Goal: Answer question/provide support

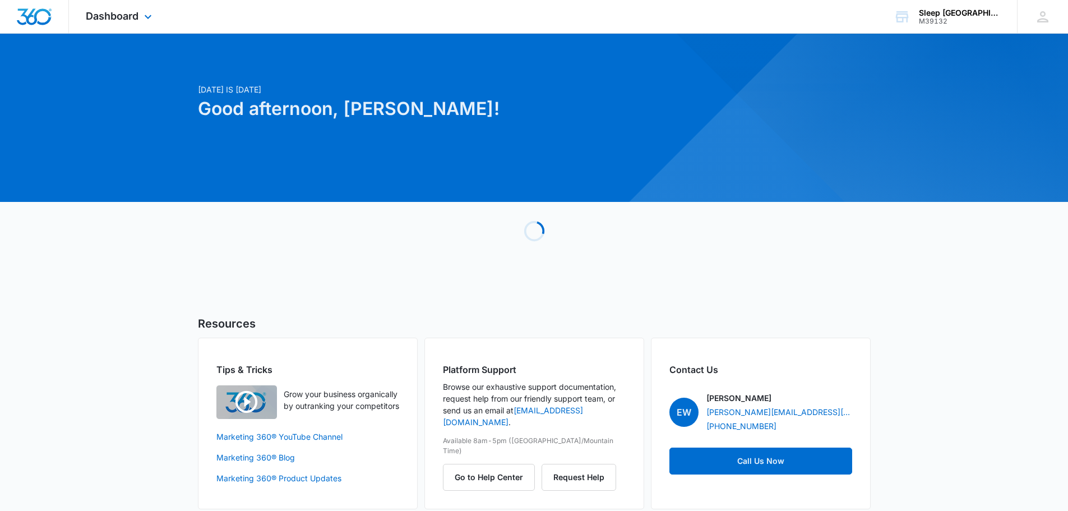
click at [138, 6] on div "Dashboard Apps Reputation Websites Forms CRM Email Social Payments POS Content …" at bounding box center [120, 16] width 103 height 33
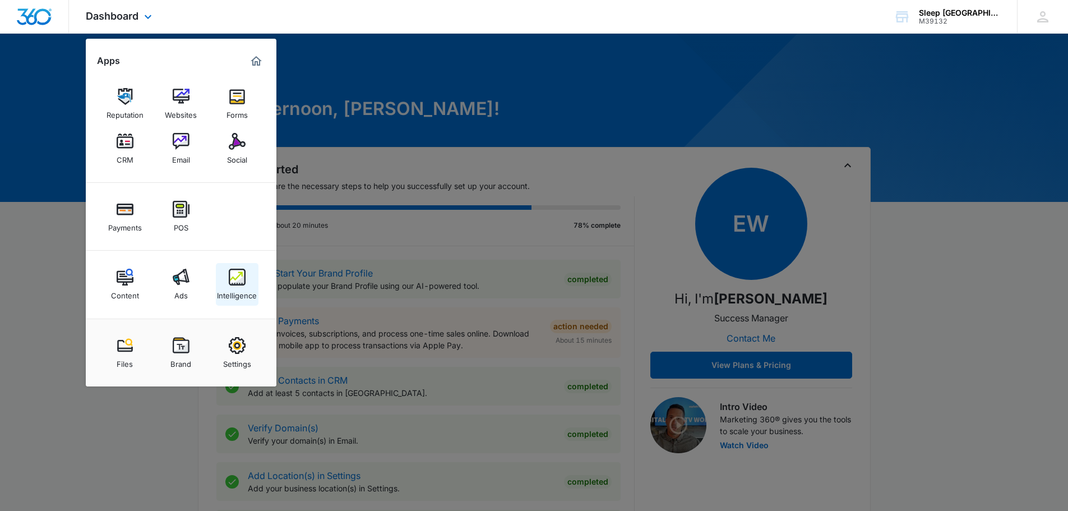
click at [227, 279] on link "Intelligence" at bounding box center [237, 284] width 43 height 43
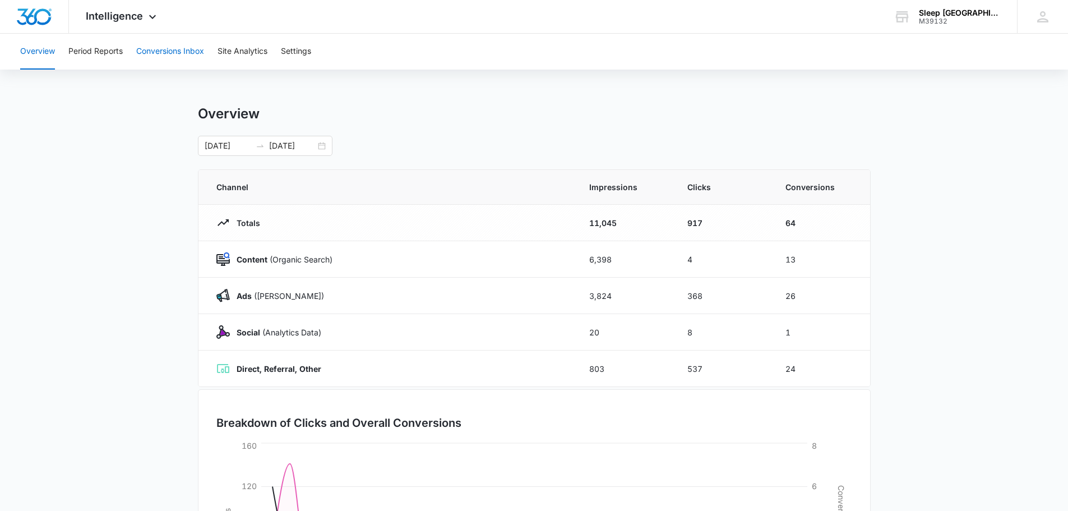
click at [183, 49] on button "Conversions Inbox" at bounding box center [170, 52] width 68 height 36
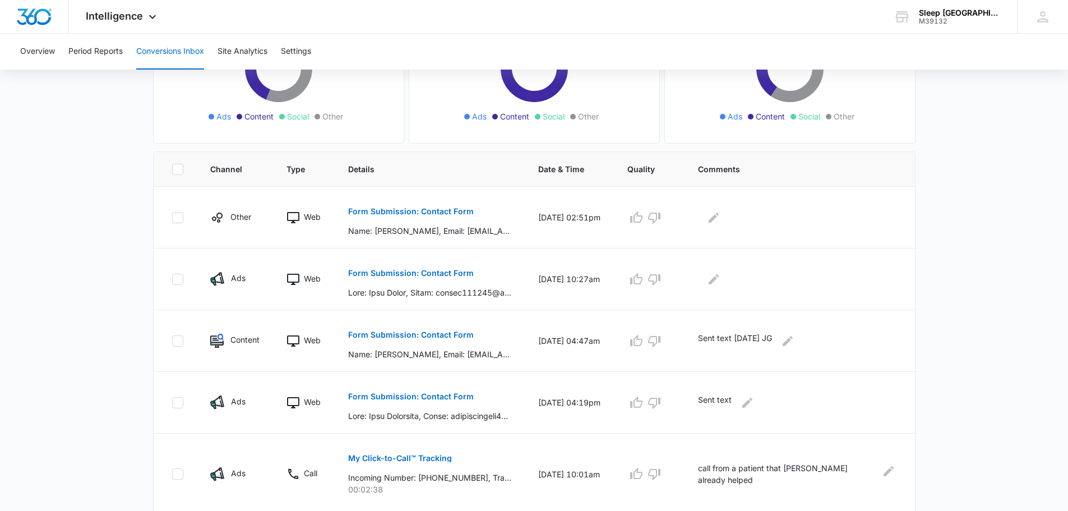
scroll to position [168, 0]
click at [443, 273] on p "Form Submission: Contact Form" at bounding box center [411, 271] width 126 height 8
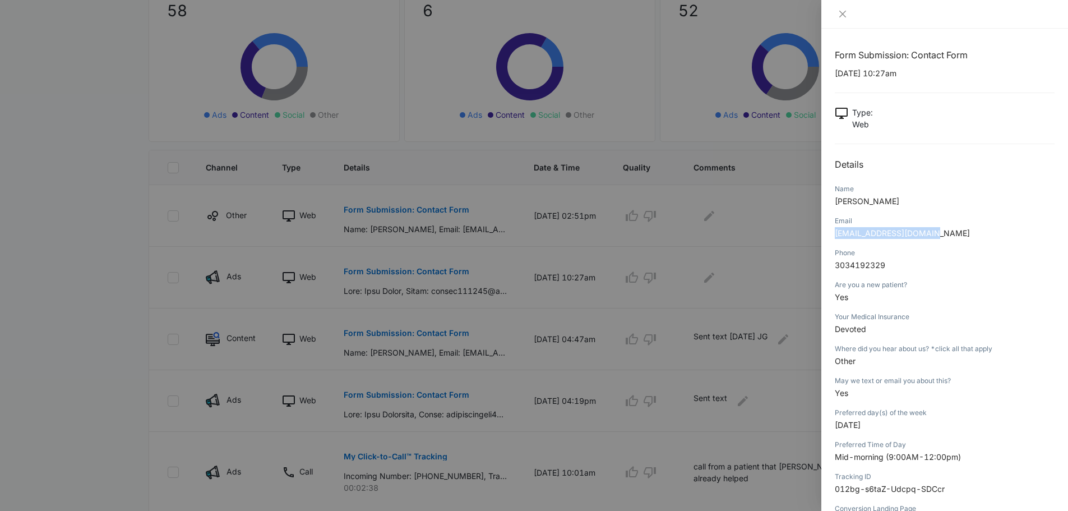
drag, startPoint x: 944, startPoint y: 234, endPoint x: 827, endPoint y: 235, distance: 117.1
click at [827, 235] on div "Form Submission: Contact Form [DATE] 10:27am Type : Web Details Name [PERSON_NA…" at bounding box center [944, 270] width 247 height 482
copy span "[EMAIL_ADDRESS][DOMAIN_NAME]"
drag, startPoint x: 896, startPoint y: 262, endPoint x: 831, endPoint y: 269, distance: 65.4
click at [831, 269] on div "Form Submission: Contact Form [DATE] 10:27am Type : Web Details Name [PERSON_NA…" at bounding box center [944, 270] width 247 height 482
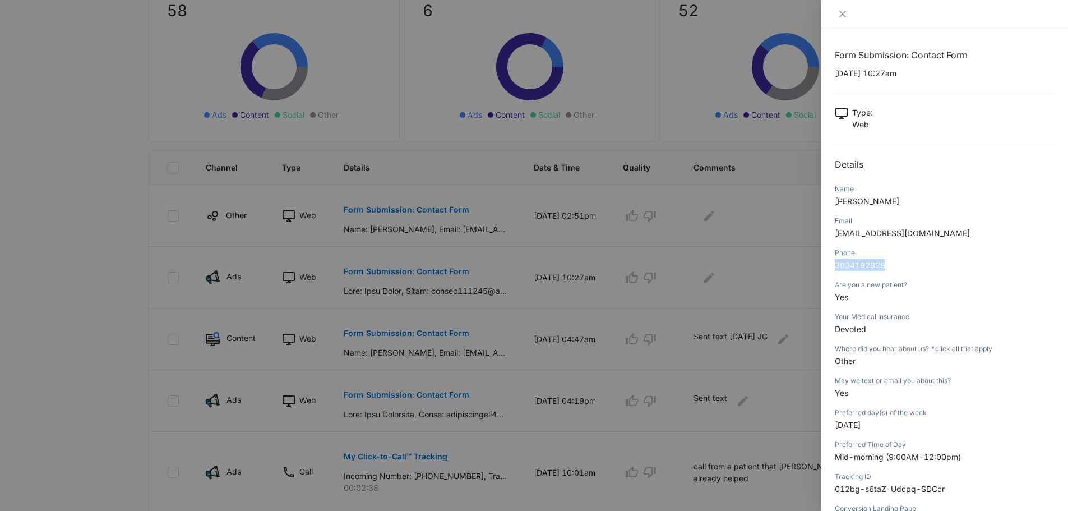
copy span "3034192329"
click at [887, 276] on div "Phone [PHONE_NUMBER]" at bounding box center [944, 263] width 220 height 32
click at [837, 279] on div "Are you a new patient? Yes" at bounding box center [944, 295] width 220 height 32
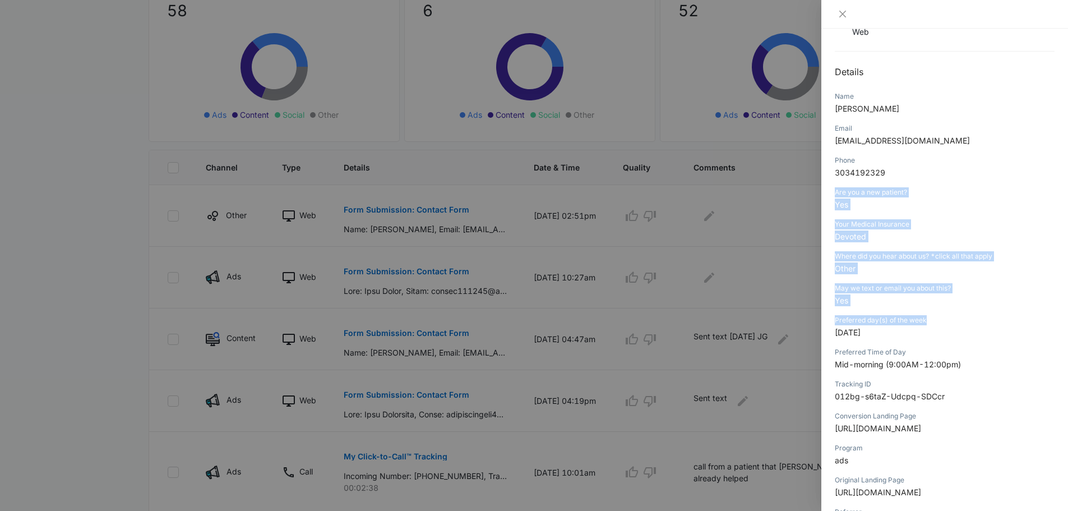
scroll to position [94, 0]
drag, startPoint x: 831, startPoint y: 283, endPoint x: 976, endPoint y: 363, distance: 165.0
click at [976, 363] on div "Form Submission: Contact Form [DATE] 10:27am Type : Web Details Name [PERSON_NA…" at bounding box center [944, 270] width 247 height 482
copy div "Are you a new patient? Yes Your Medical Insurance Devoted Where did you hear ab…"
click at [842, 17] on icon "close" at bounding box center [842, 14] width 9 height 9
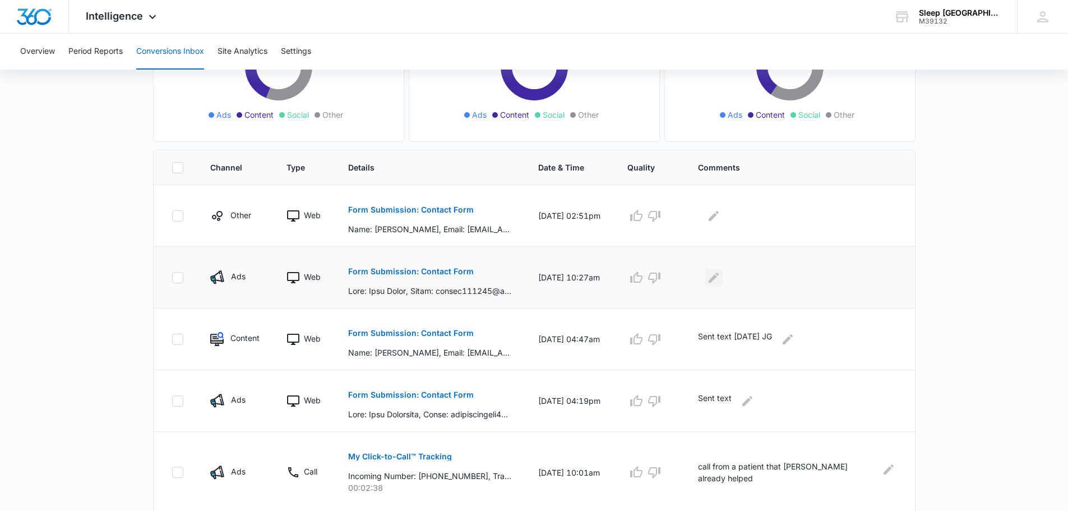
click at [720, 281] on icon "Edit Comments" at bounding box center [713, 277] width 13 height 13
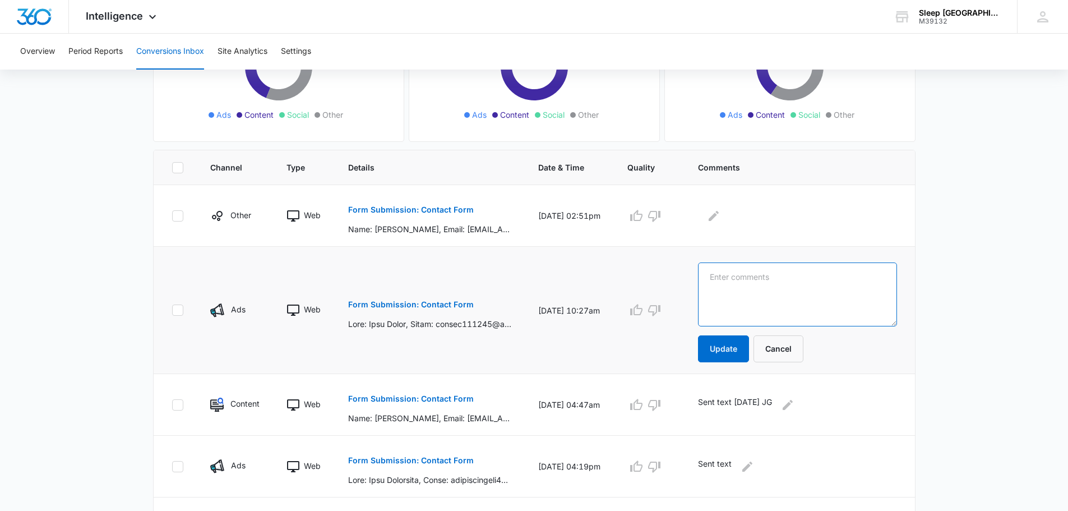
click at [774, 293] on textarea at bounding box center [797, 294] width 199 height 64
type textarea "Sent text [DATE] JG"
click at [744, 349] on button "Update" at bounding box center [723, 348] width 51 height 27
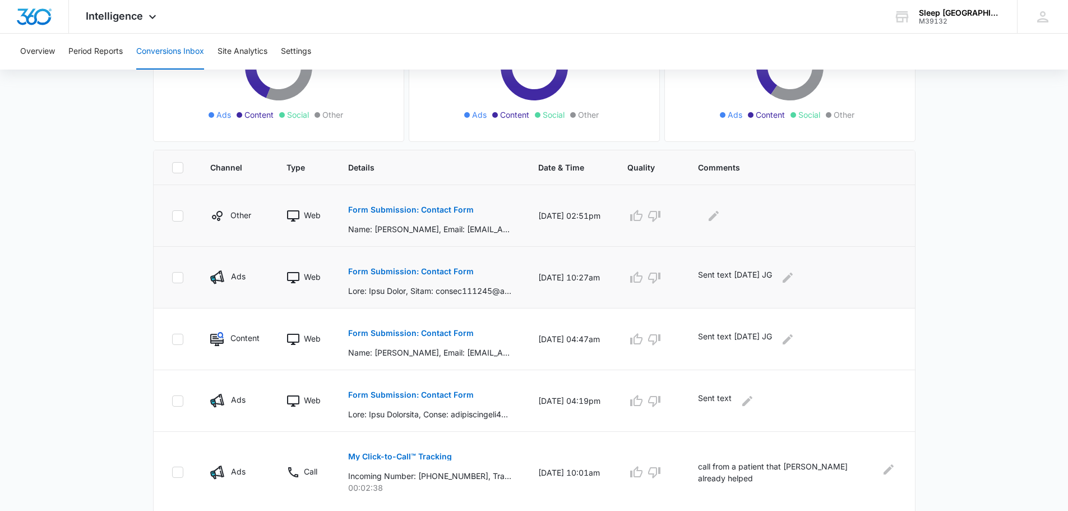
click at [443, 209] on p "Form Submission: Contact Form" at bounding box center [411, 210] width 126 height 8
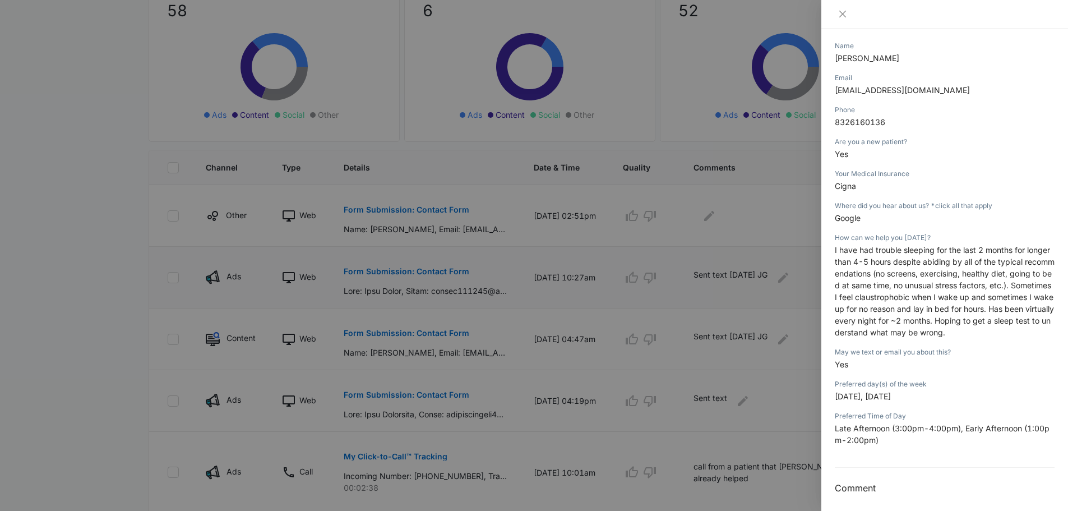
scroll to position [148, 0]
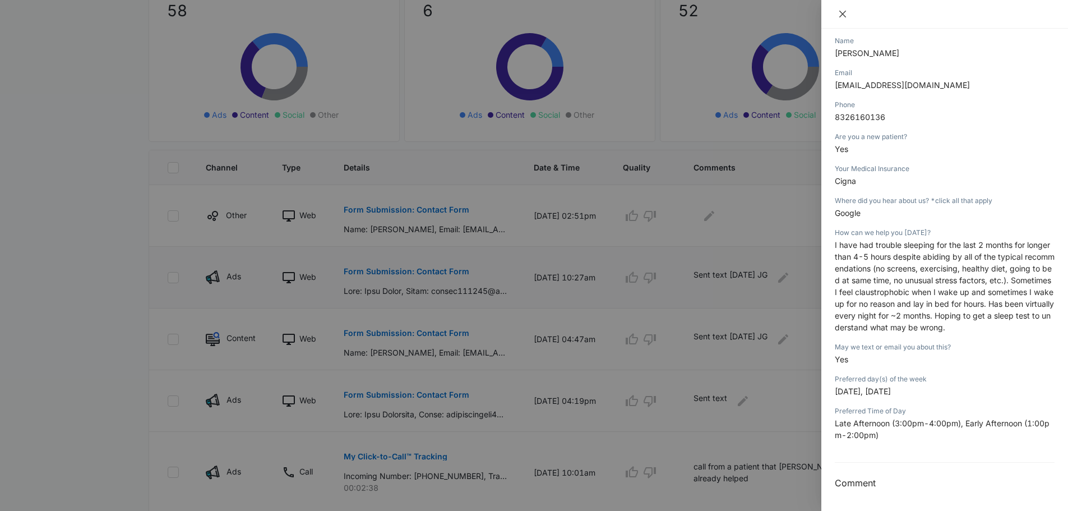
click at [844, 13] on icon "close" at bounding box center [842, 14] width 7 height 7
